Goal: Task Accomplishment & Management: Manage account settings

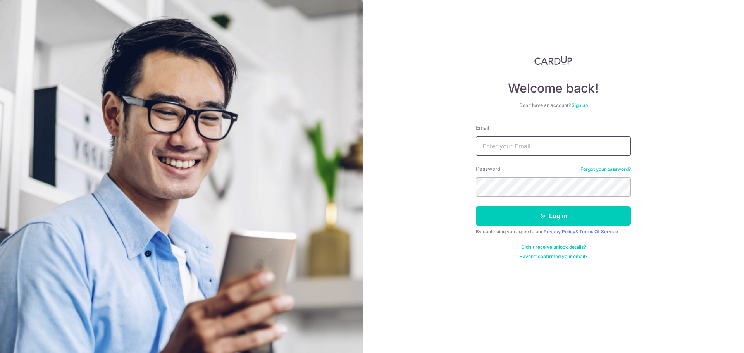
type input "[EMAIL_ADDRESS][DOMAIN_NAME]"
click at [520, 234] on div "By continuing you agree to our Privacy Policy & Terms Of Service" at bounding box center [553, 232] width 155 height 6
click at [523, 221] on button "Log in" at bounding box center [553, 215] width 155 height 19
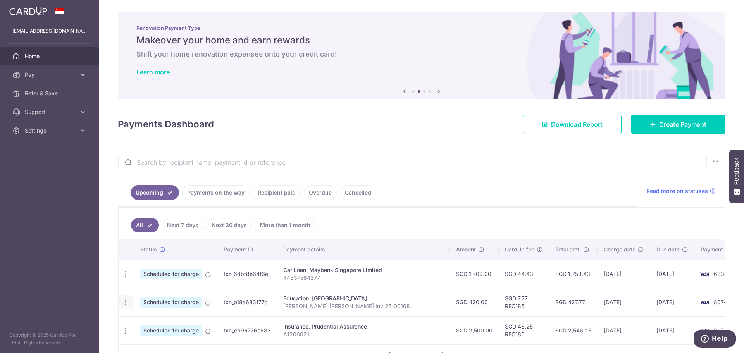
click at [124, 278] on icon "button" at bounding box center [126, 274] width 8 height 8
click at [173, 325] on span "Update payment" at bounding box center [167, 323] width 53 height 9
radio input "true"
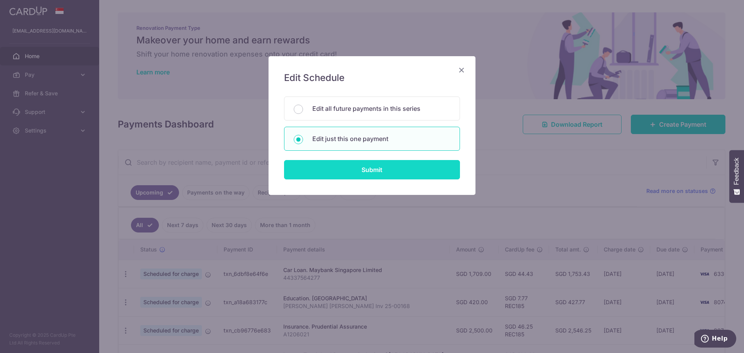
click at [329, 170] on input "Submit" at bounding box center [372, 169] width 176 height 19
radio input "true"
type input "420.00"
type input "[DATE]"
type input "[PERSON_NAME] [PERSON_NAME] Inv 25-00168"
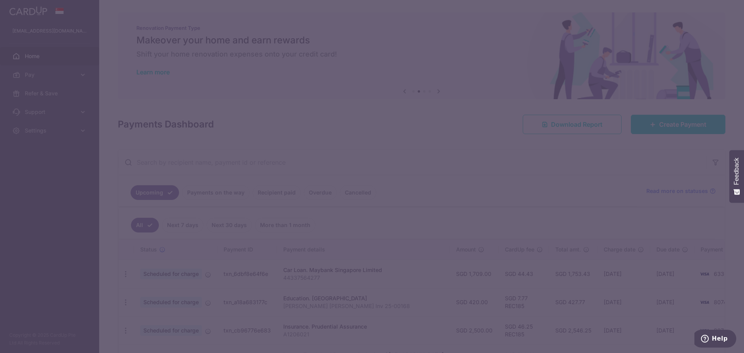
type input "REC185"
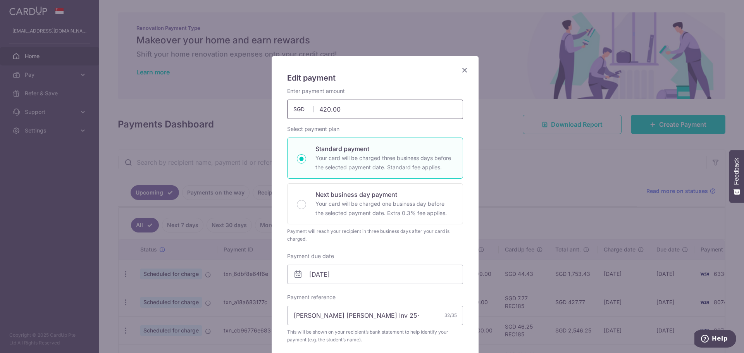
click at [334, 106] on input "420.00" at bounding box center [375, 109] width 176 height 19
type input "448.00"
click at [446, 244] on div "Enter payment amount 448.00 448.00 SGD To change the payment amount, please can…" at bounding box center [375, 262] width 176 height 351
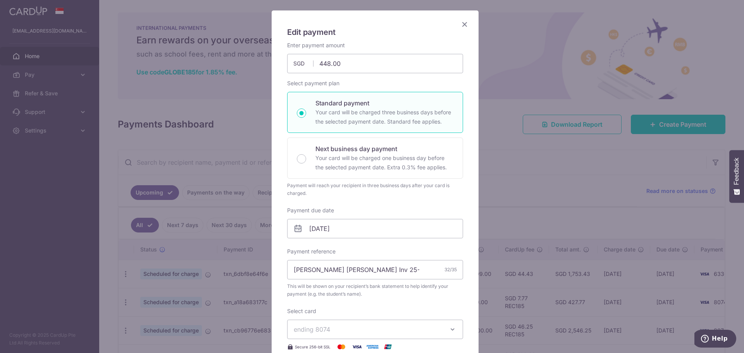
scroll to position [116, 0]
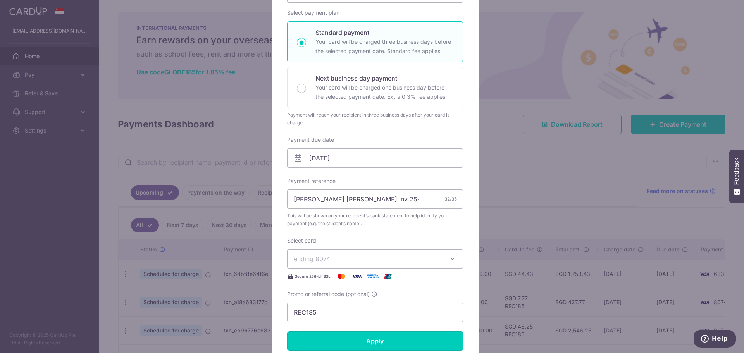
click at [374, 345] on input "Apply" at bounding box center [375, 340] width 176 height 19
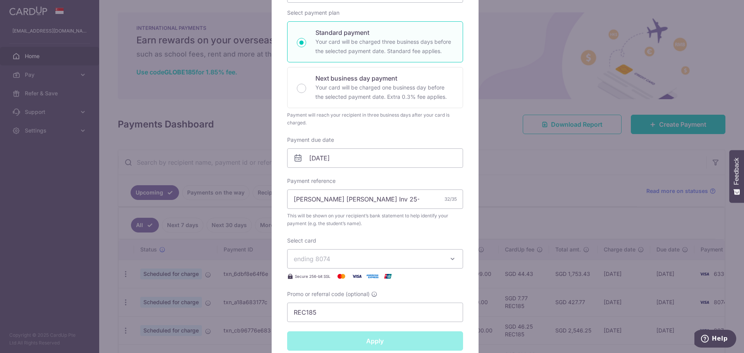
type input "Successfully Applied"
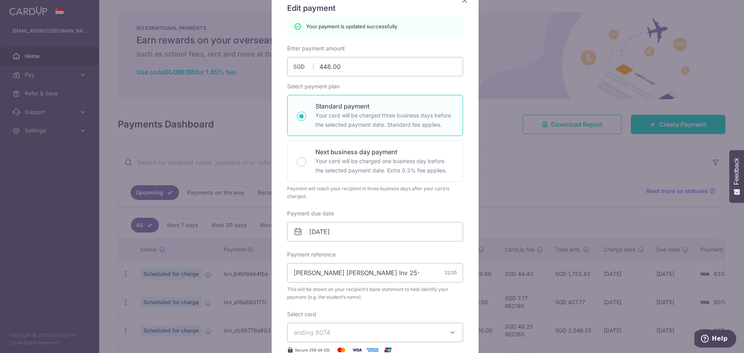
scroll to position [0, 0]
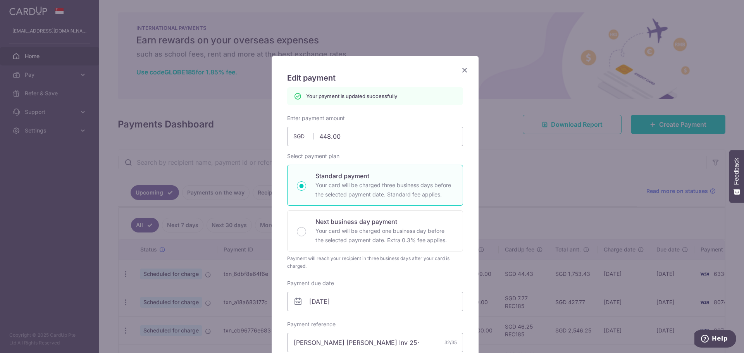
click at [463, 70] on icon "Close" at bounding box center [464, 70] width 9 height 10
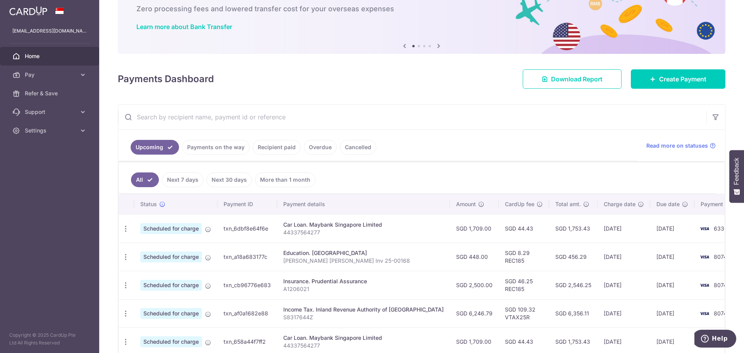
scroll to position [116, 0]
